Goal: Transaction & Acquisition: Purchase product/service

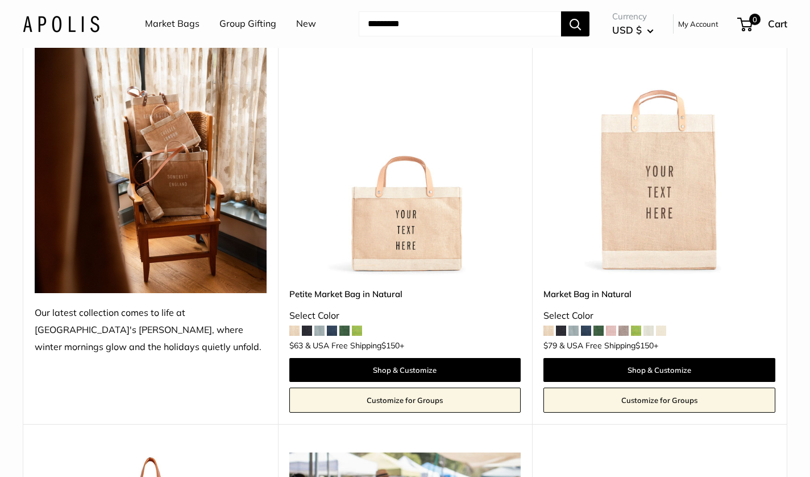
scroll to position [164, 0]
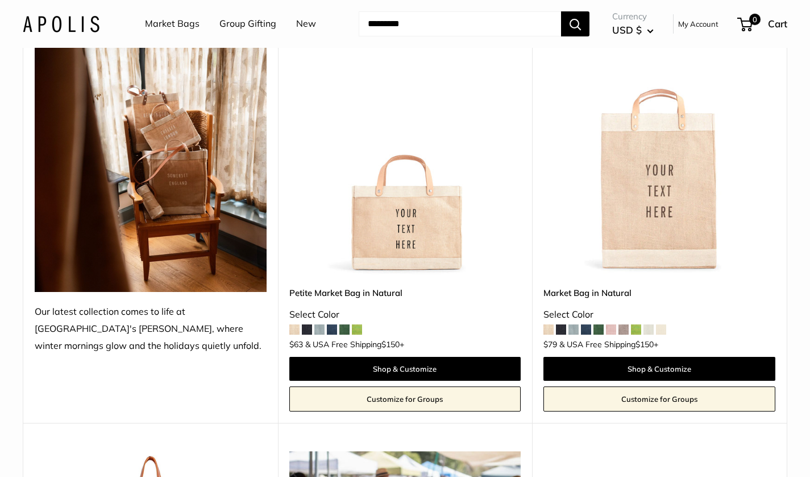
click at [0, 0] on img at bounding box center [0, 0] width 0 height 0
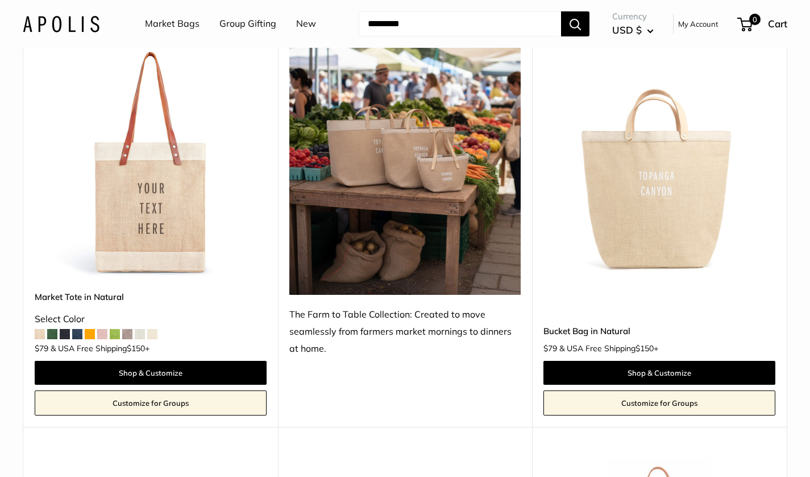
scroll to position [570, 0]
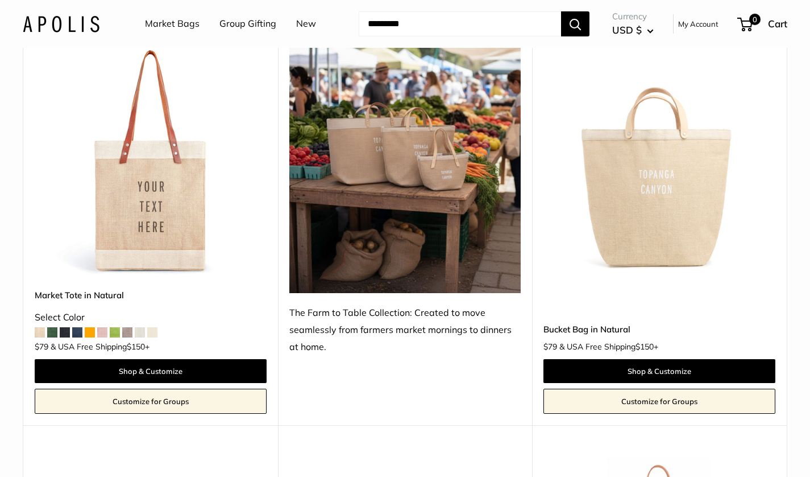
click at [88, 334] on span at bounding box center [90, 332] width 10 height 10
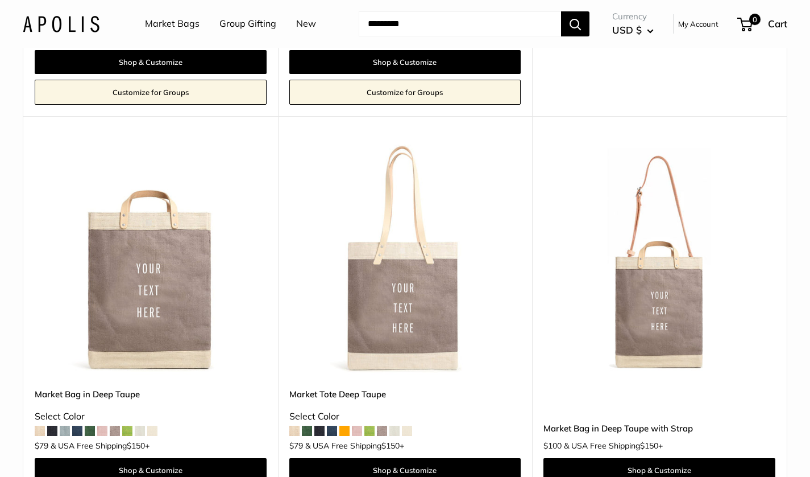
scroll to position [5306, 0]
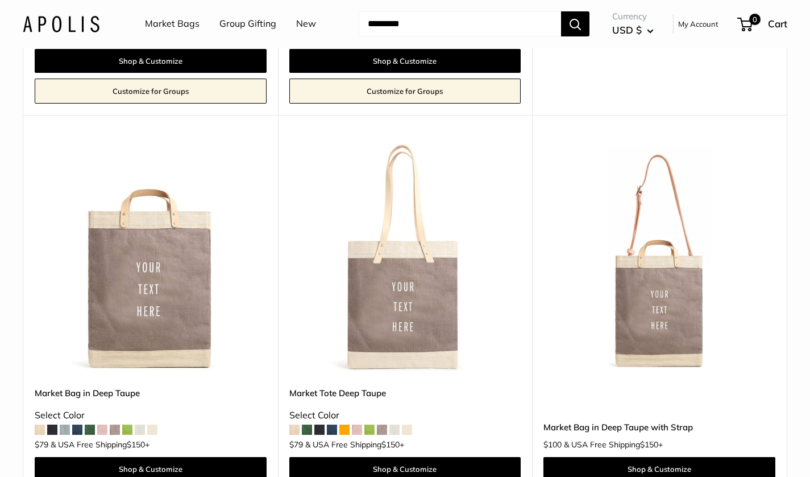
click at [118, 428] on span at bounding box center [115, 429] width 10 height 10
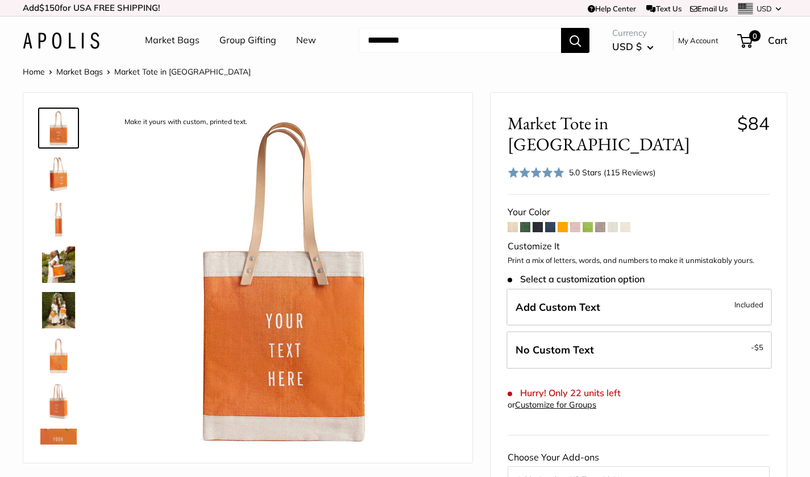
click at [560, 222] on span at bounding box center [563, 227] width 10 height 10
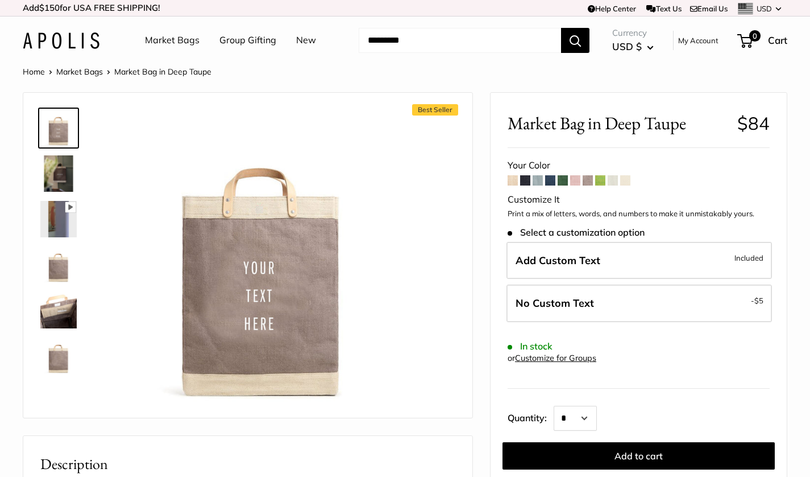
click at [0, 0] on span "Roll over image to zoom in" at bounding box center [0, 0] width 0 height 0
